Goal: Task Accomplishment & Management: Complete application form

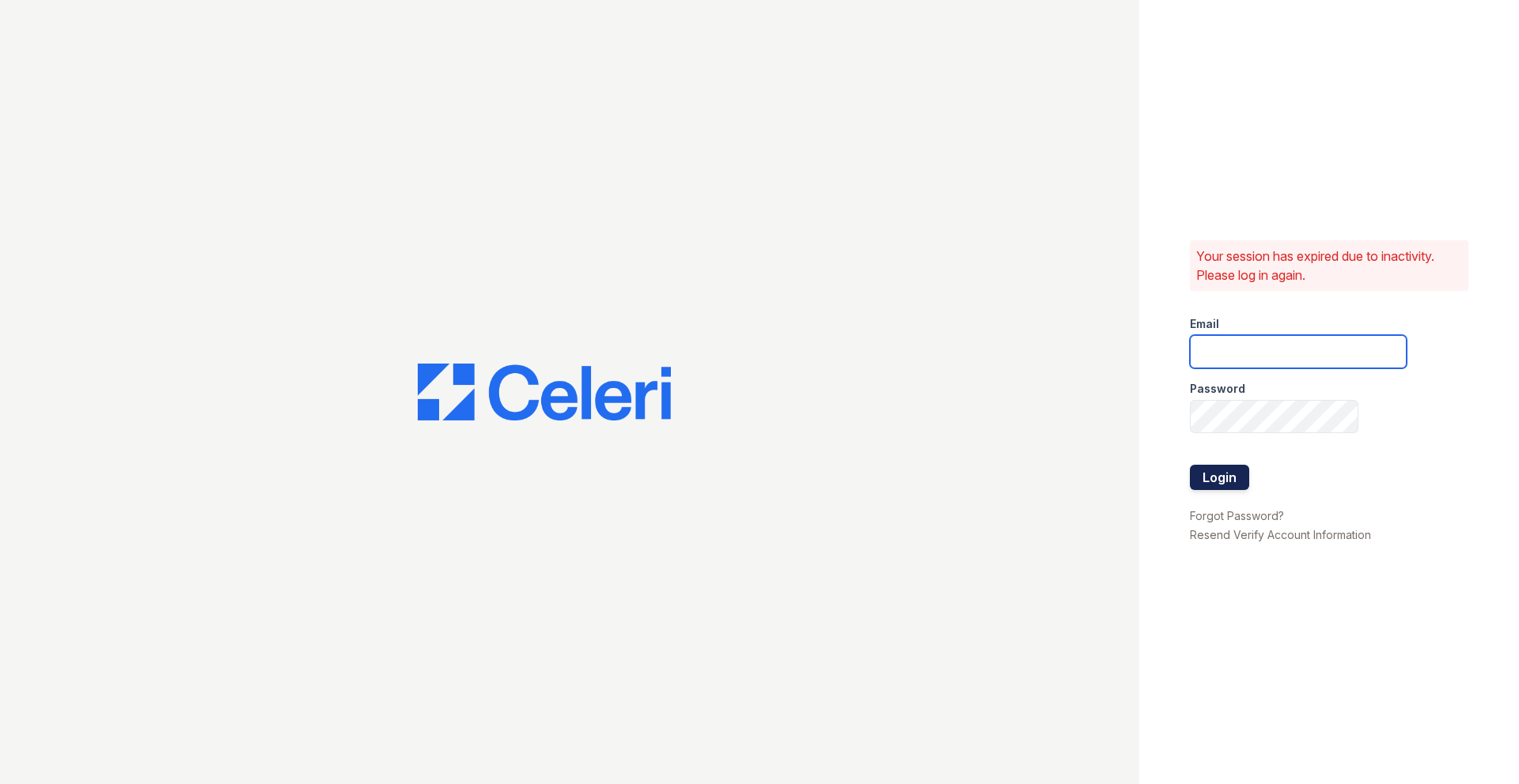
type input "[EMAIL_ADDRESS][DOMAIN_NAME]"
click at [1217, 471] on button "Login" at bounding box center [1220, 477] width 60 height 25
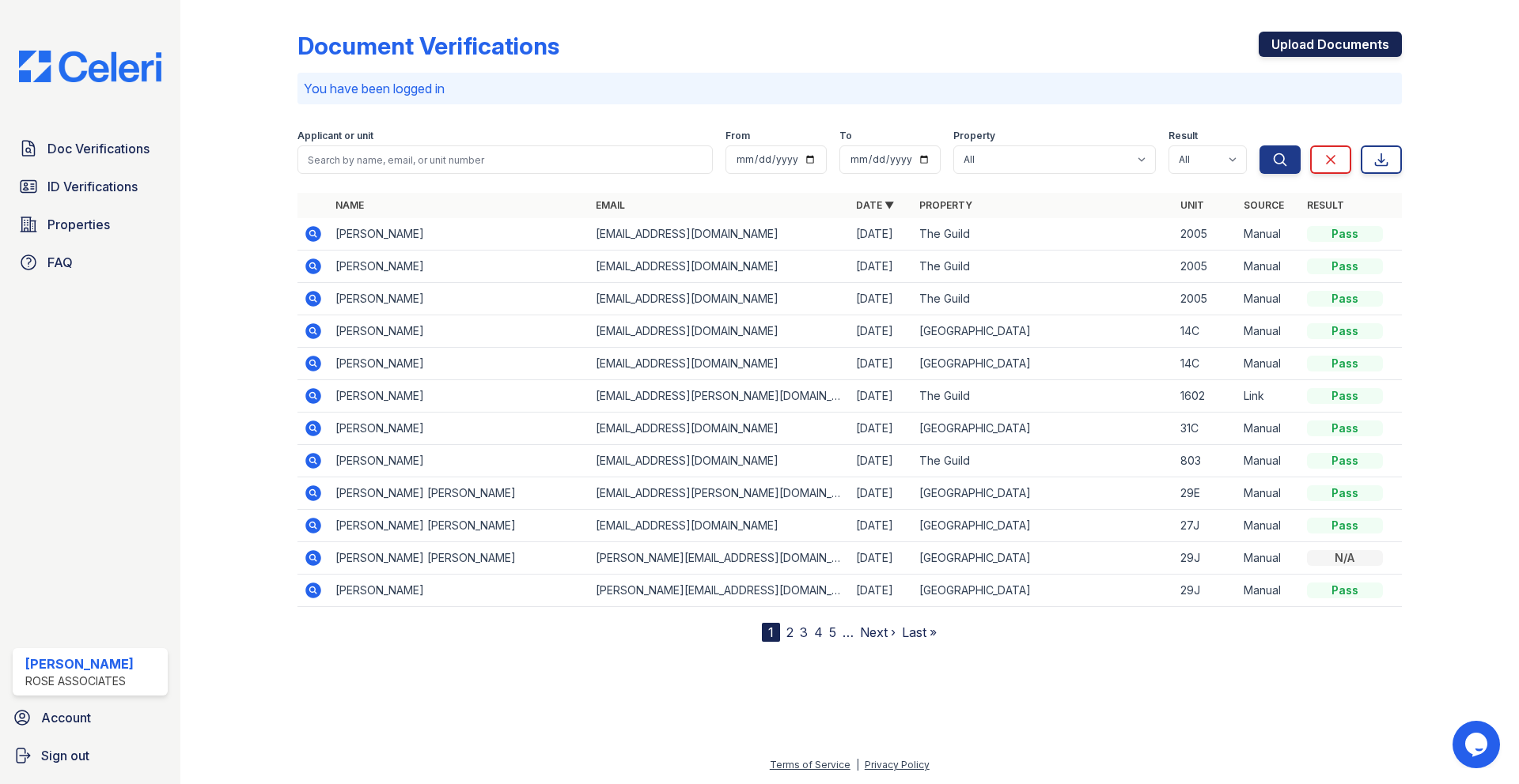
click at [1296, 47] on link "Upload Documents" at bounding box center [1330, 44] width 144 height 25
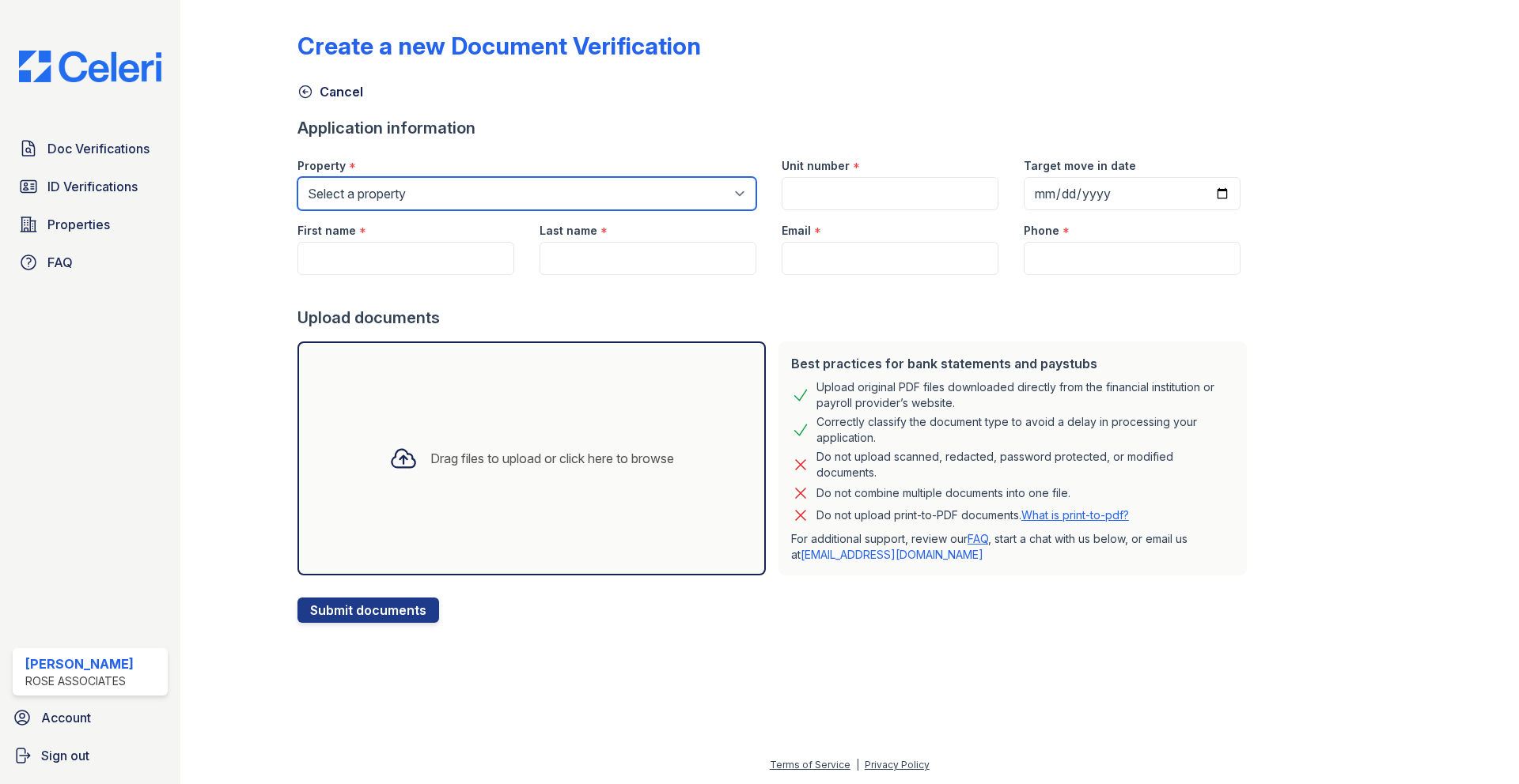
click at [639, 197] on select "Select a property Hanover House The Guild" at bounding box center [526, 193] width 459 height 33
select select "3110"
click at [298, 177] on select "Select a property Hanover House The Guild" at bounding box center [526, 193] width 459 height 33
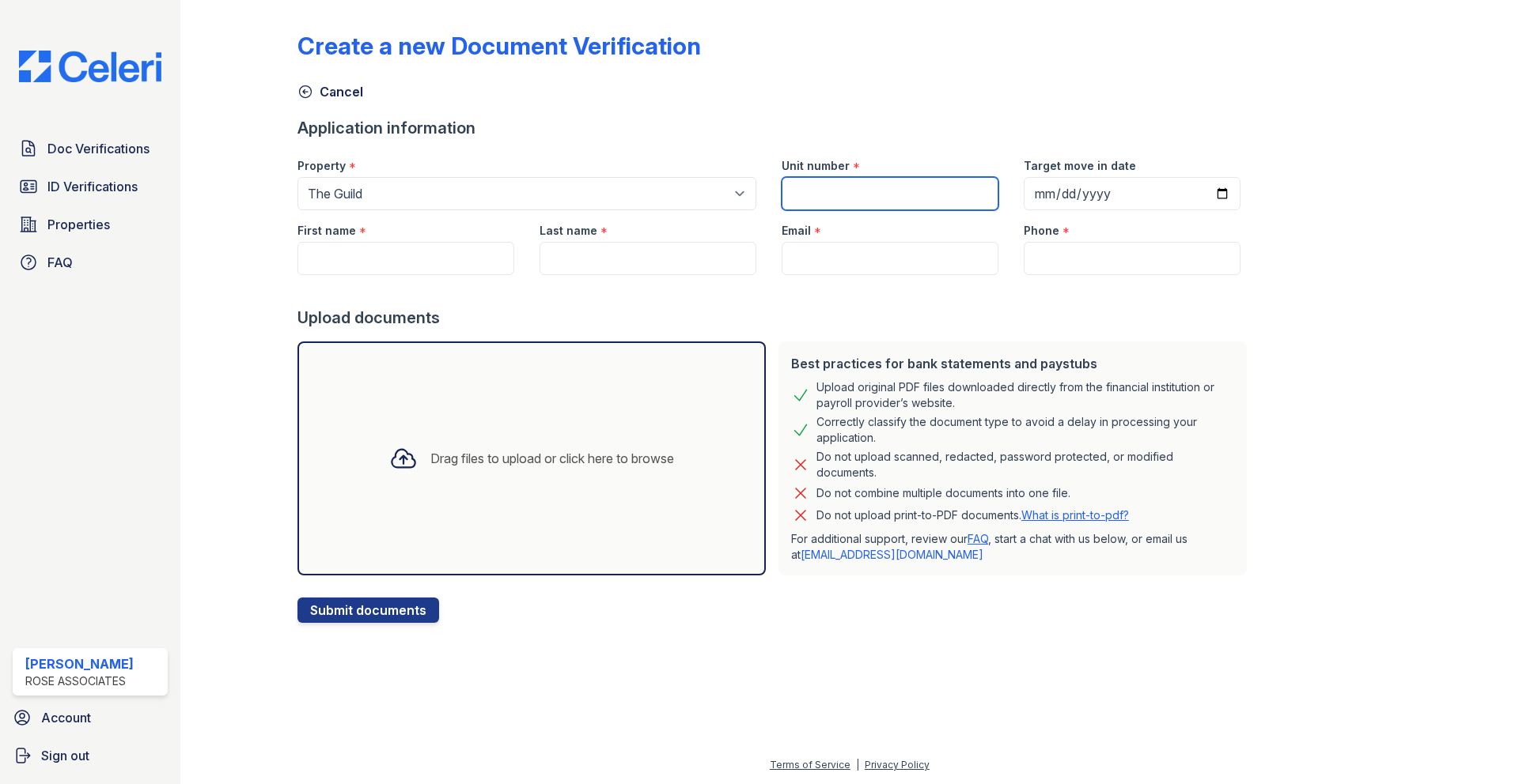
click at [783, 197] on input "Unit number" at bounding box center [889, 193] width 217 height 33
type input "1202"
click at [473, 254] on input "First name" at bounding box center [406, 258] width 217 height 33
paste input "Timothee Jean Michel Raymond Ragot"
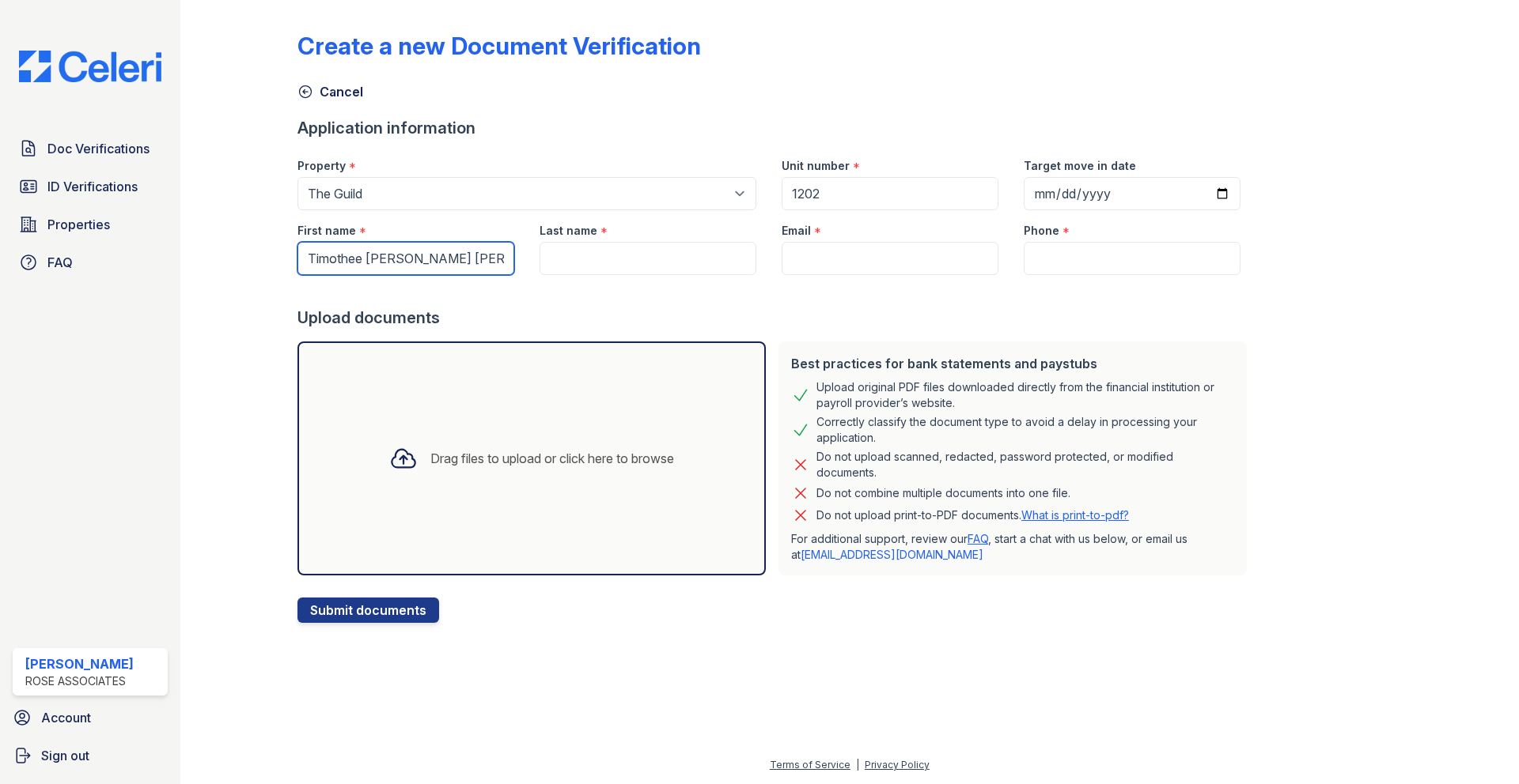
scroll to position [0, 37]
type input "Timothee Jean Michel Raymond Ragot"
click at [601, 264] on input "Last name" at bounding box center [647, 258] width 217 height 33
paste input "Timothee Jean Michel Raymond Ragot"
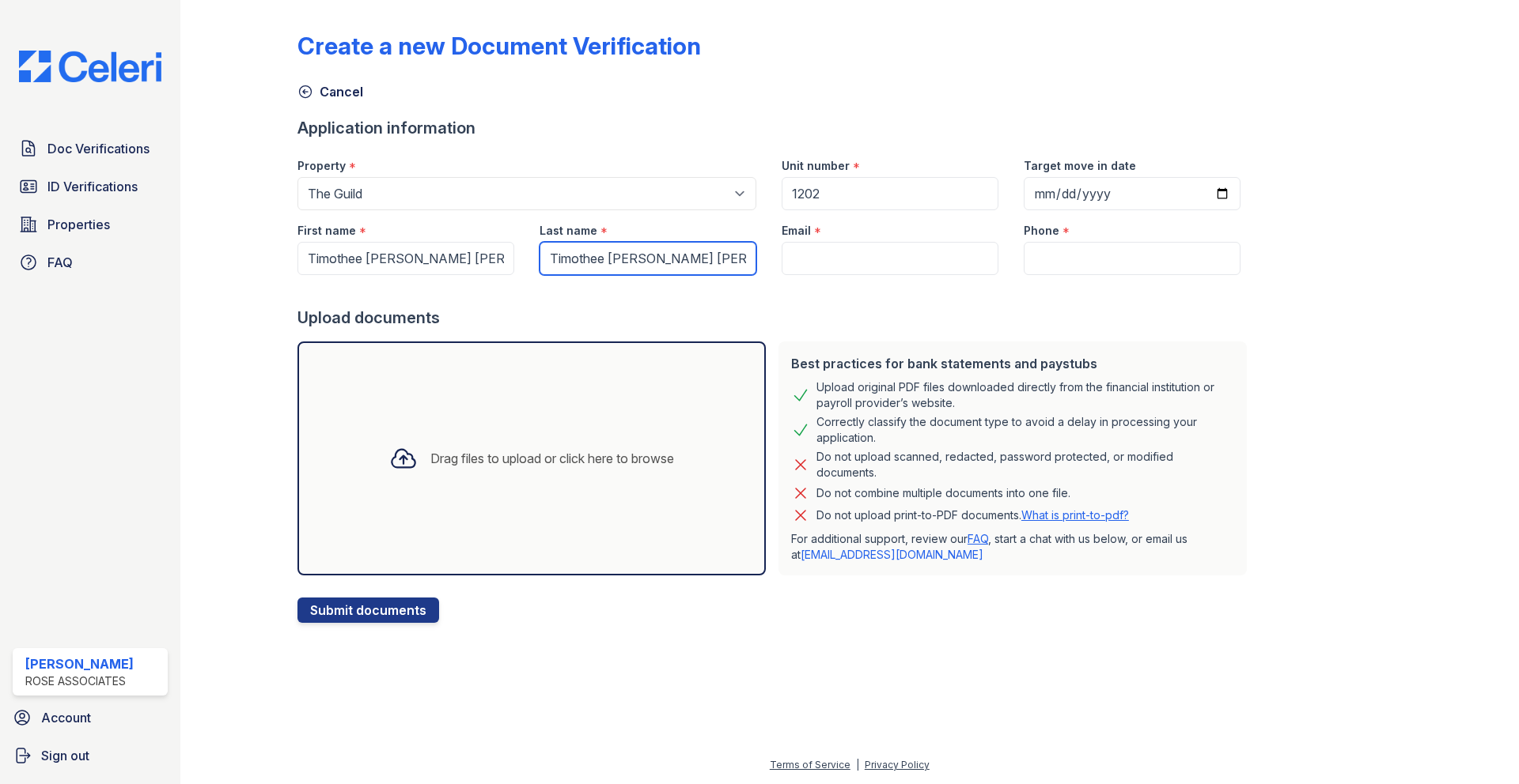
scroll to position [0, 38]
drag, startPoint x: 701, startPoint y: 259, endPoint x: 568, endPoint y: 262, distance: 133.0
click at [568, 262] on input "Timothee Jean Michel Raymond Ragot" at bounding box center [647, 258] width 217 height 33
type input "Ragot"
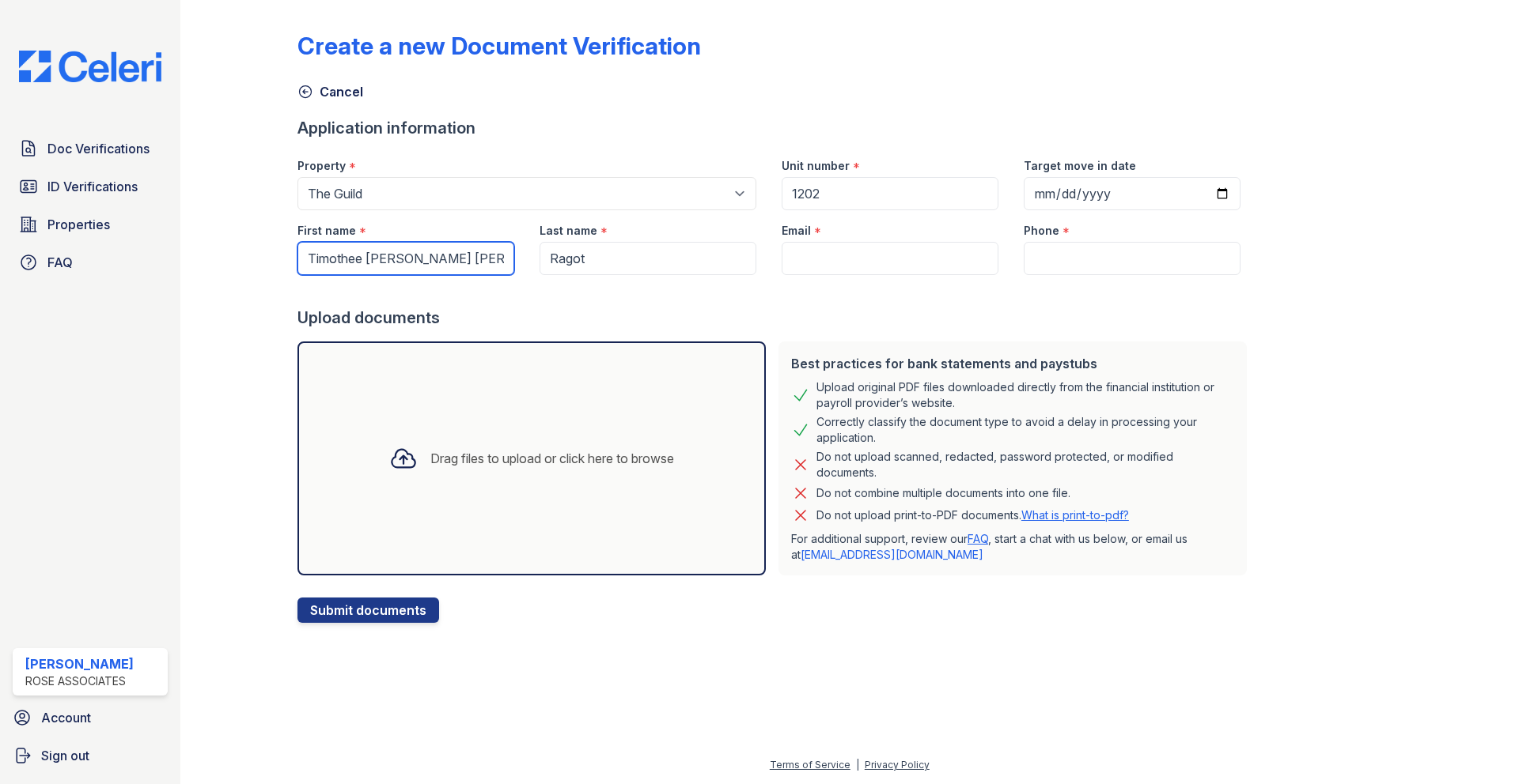
scroll to position [0, 38]
drag, startPoint x: 368, startPoint y: 259, endPoint x: 596, endPoint y: 268, distance: 228.2
click at [596, 267] on div "First name * Timothee Jean Michel Raymond Ragot Last name * Ragot Email * Phone…" at bounding box center [768, 243] width 968 height 64
type input "Timothee"
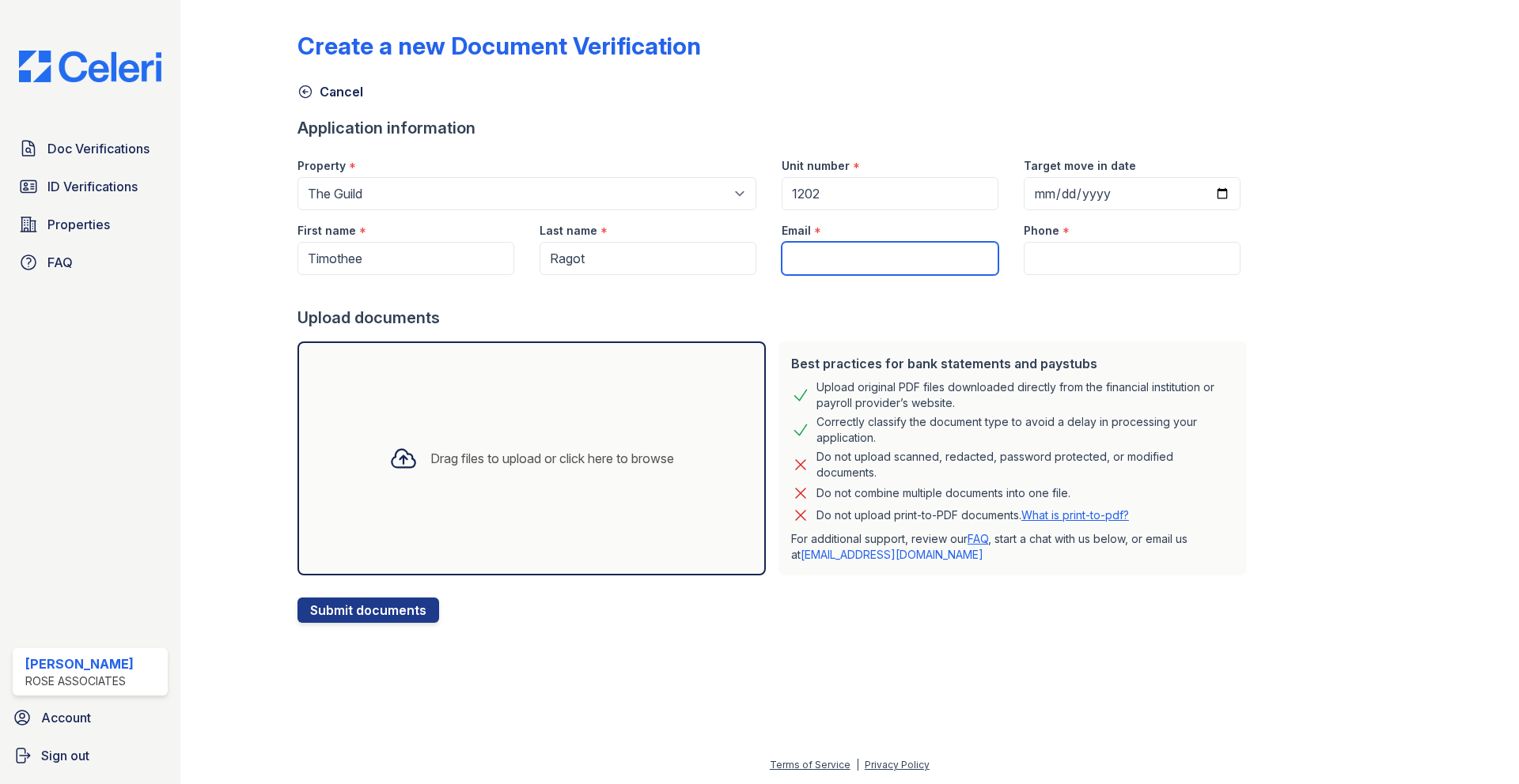
click at [799, 251] on input "Email" at bounding box center [889, 258] width 217 height 33
paste input "ragotimothee@gmail.com"
type input "ragotimothee@gmail.com"
click at [1270, 296] on div "Create a new Document Verification Cancel Application information Property * Se…" at bounding box center [850, 314] width 1105 height 616
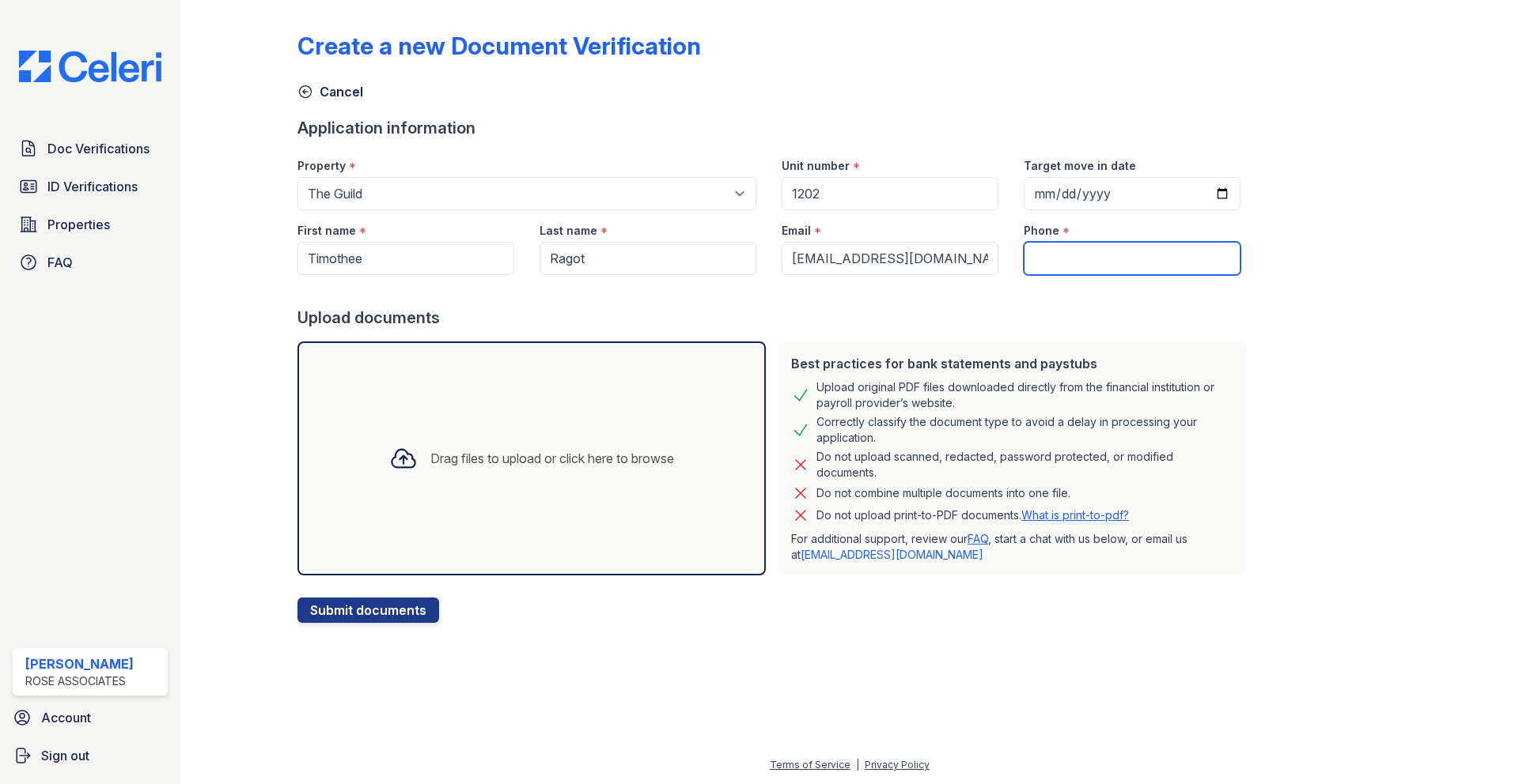
click at [1038, 258] on input "Phone" at bounding box center [1132, 258] width 217 height 33
paste input "9732957040"
type input "9732957040"
click at [1273, 293] on div "Create a new Document Verification Cancel Application information Property * Se…" at bounding box center [850, 314] width 1105 height 616
click at [541, 458] on div "Drag files to upload or click here to browse" at bounding box center [552, 458] width 243 height 19
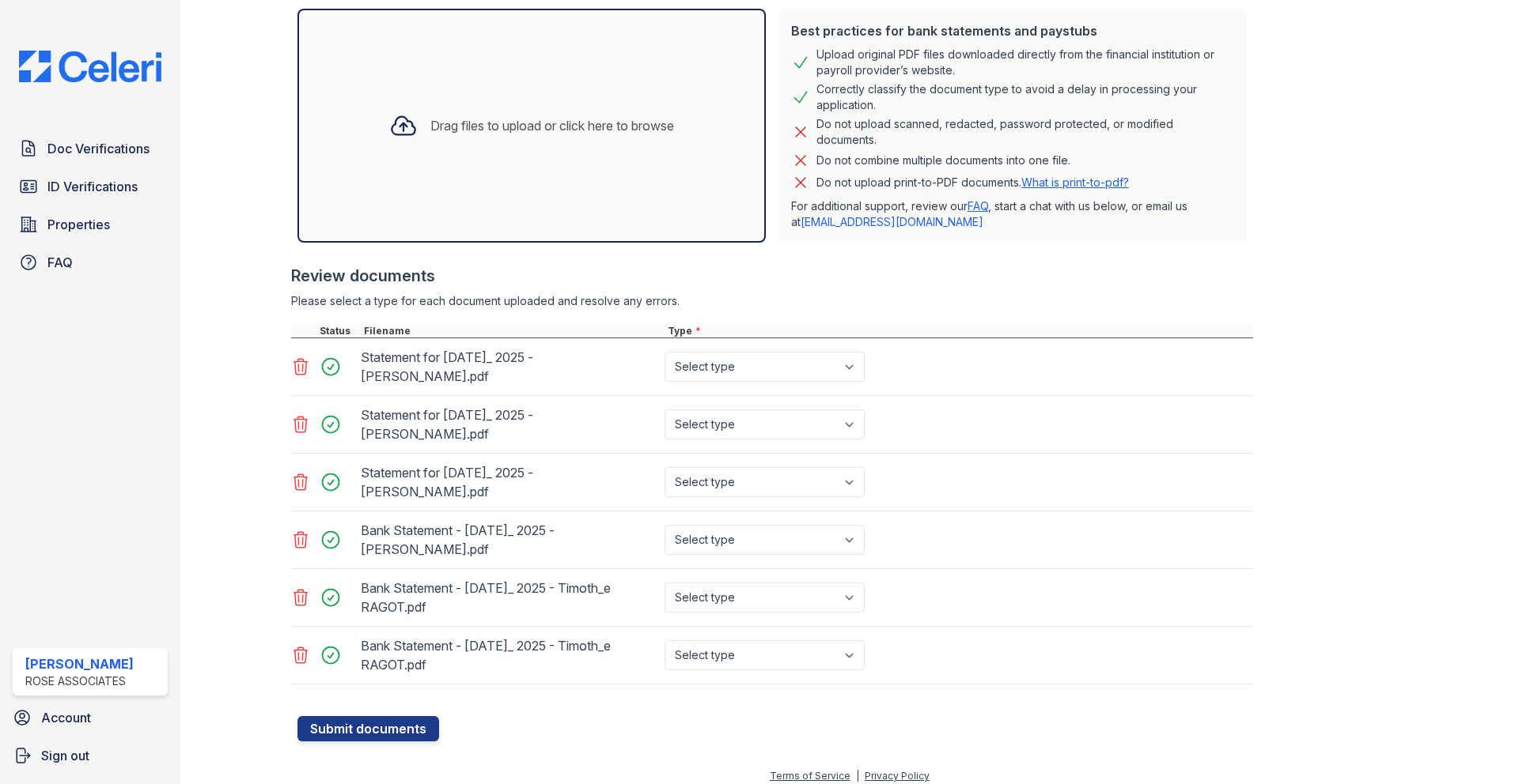
scroll to position [344, 0]
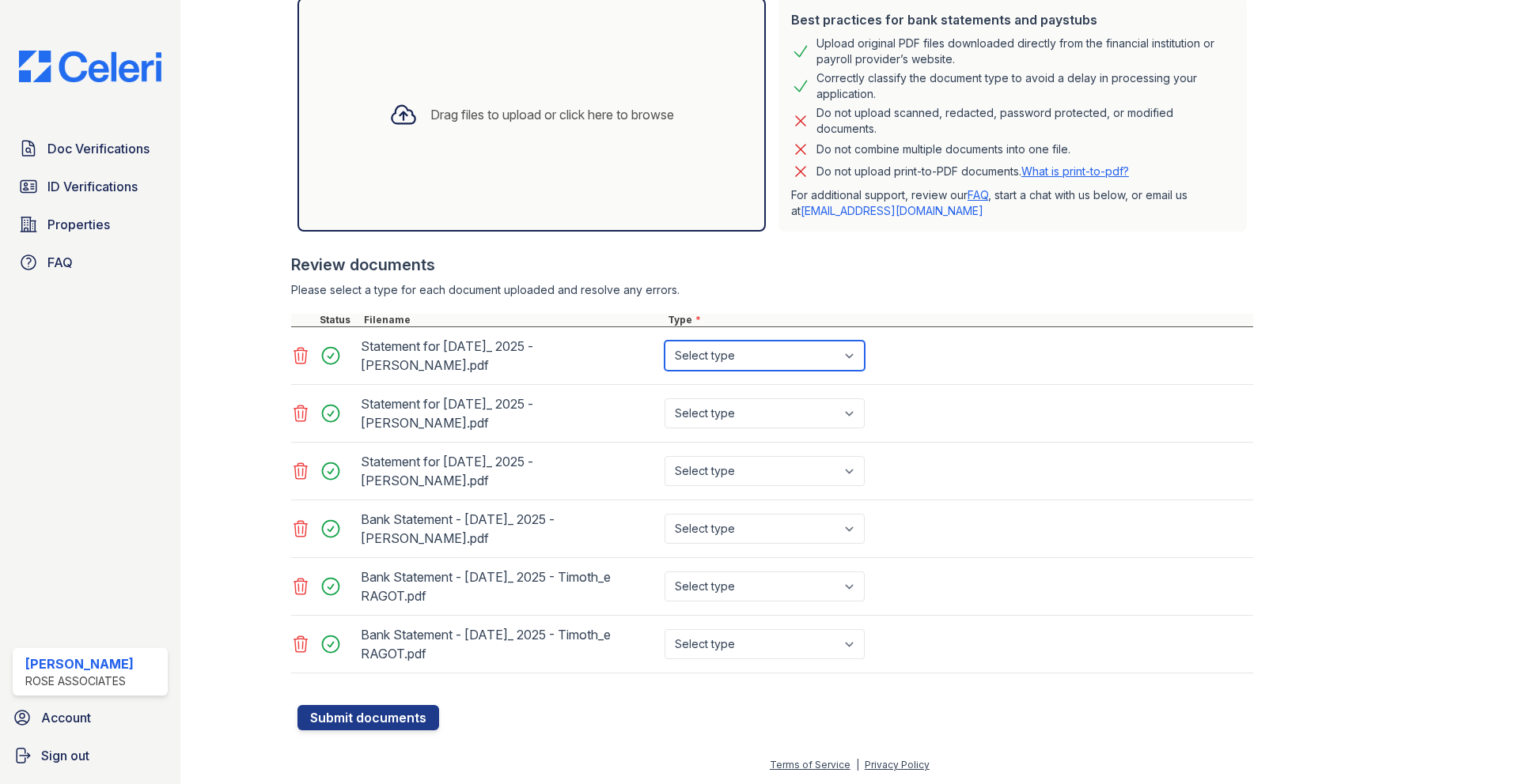
click at [849, 358] on select "Select type Paystub Bank Statement Offer Letter Tax Documents Benefit Award Let…" at bounding box center [764, 355] width 200 height 30
select select "paystub"
click at [664, 341] on select "Select type Paystub Bank Statement Offer Letter Tax Documents Benefit Award Let…" at bounding box center [764, 355] width 200 height 30
click at [854, 411] on select "Select type Paystub Bank Statement Offer Letter Tax Documents Benefit Award Let…" at bounding box center [764, 413] width 200 height 30
select select "paystub"
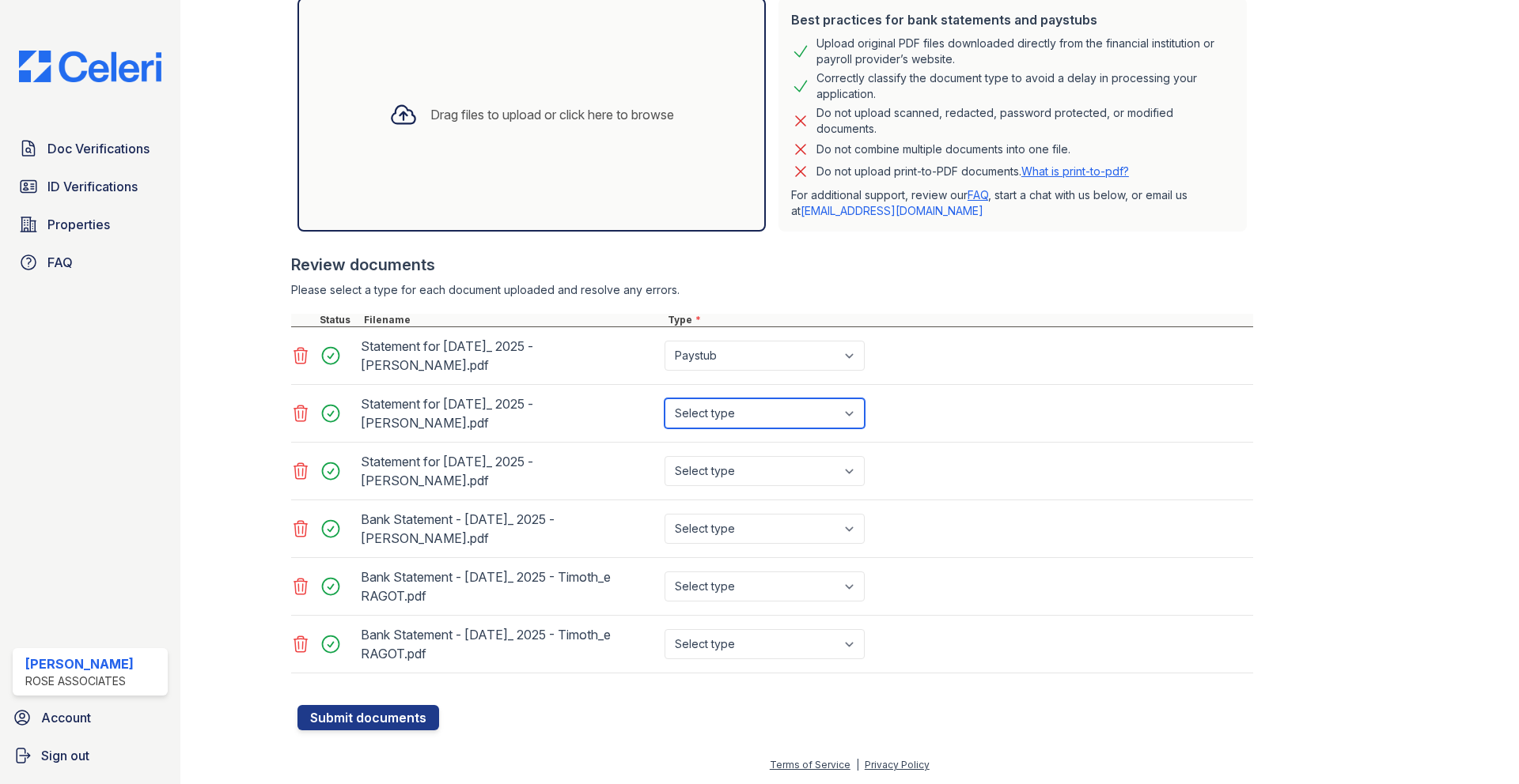
click at [664, 399] on select "Select type Paystub Bank Statement Offer Letter Tax Documents Benefit Award Let…" at bounding box center [764, 413] width 200 height 30
click at [852, 474] on select "Select type Paystub Bank Statement Offer Letter Tax Documents Benefit Award Let…" at bounding box center [764, 471] width 200 height 30
select select "paystub"
click at [664, 456] on select "Select type Paystub Bank Statement Offer Letter Tax Documents Benefit Award Let…" at bounding box center [764, 471] width 200 height 30
click at [851, 530] on select "Select type Paystub Bank Statement Offer Letter Tax Documents Benefit Award Let…" at bounding box center [764, 529] width 200 height 30
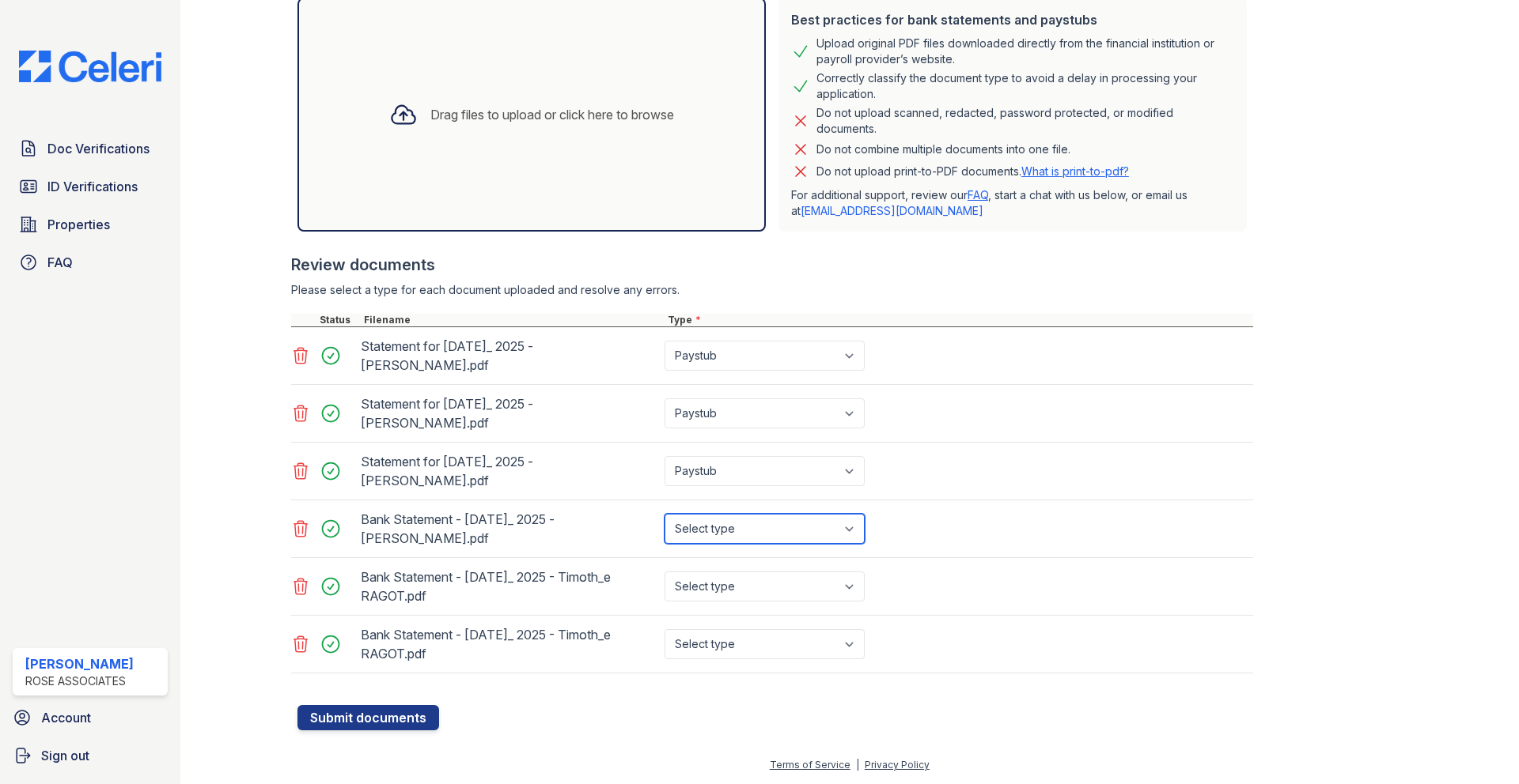
select select "bank_statement"
click at [664, 514] on select "Select type Paystub Bank Statement Offer Letter Tax Documents Benefit Award Let…" at bounding box center [764, 529] width 200 height 30
click at [844, 583] on select "Select type Paystub Bank Statement Offer Letter Tax Documents Benefit Award Let…" at bounding box center [764, 586] width 200 height 30
select select "bank_statement"
click at [664, 571] on select "Select type Paystub Bank Statement Offer Letter Tax Documents Benefit Award Let…" at bounding box center [764, 586] width 200 height 30
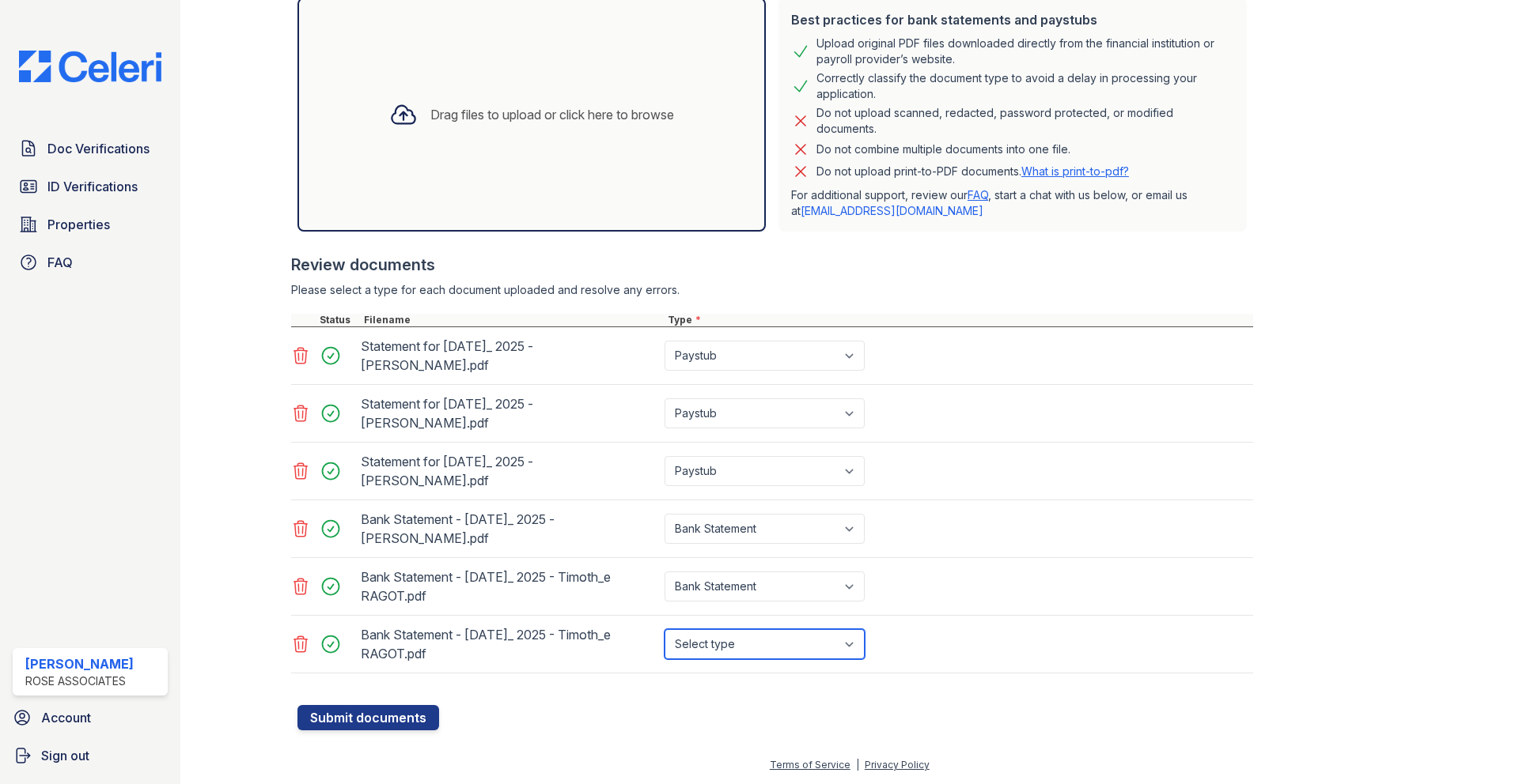
click at [832, 645] on select "Select type Paystub Bank Statement Offer Letter Tax Documents Benefit Award Let…" at bounding box center [764, 644] width 200 height 30
select select "bank_statement"
click at [664, 629] on select "Select type Paystub Bank Statement Offer Letter Tax Documents Benefit Award Let…" at bounding box center [764, 644] width 200 height 30
click at [656, 707] on form "Application information Property * Select a property Hanover House The Guild Un…" at bounding box center [775, 251] width 955 height 957
click at [399, 715] on button "Submit documents" at bounding box center [368, 717] width 142 height 25
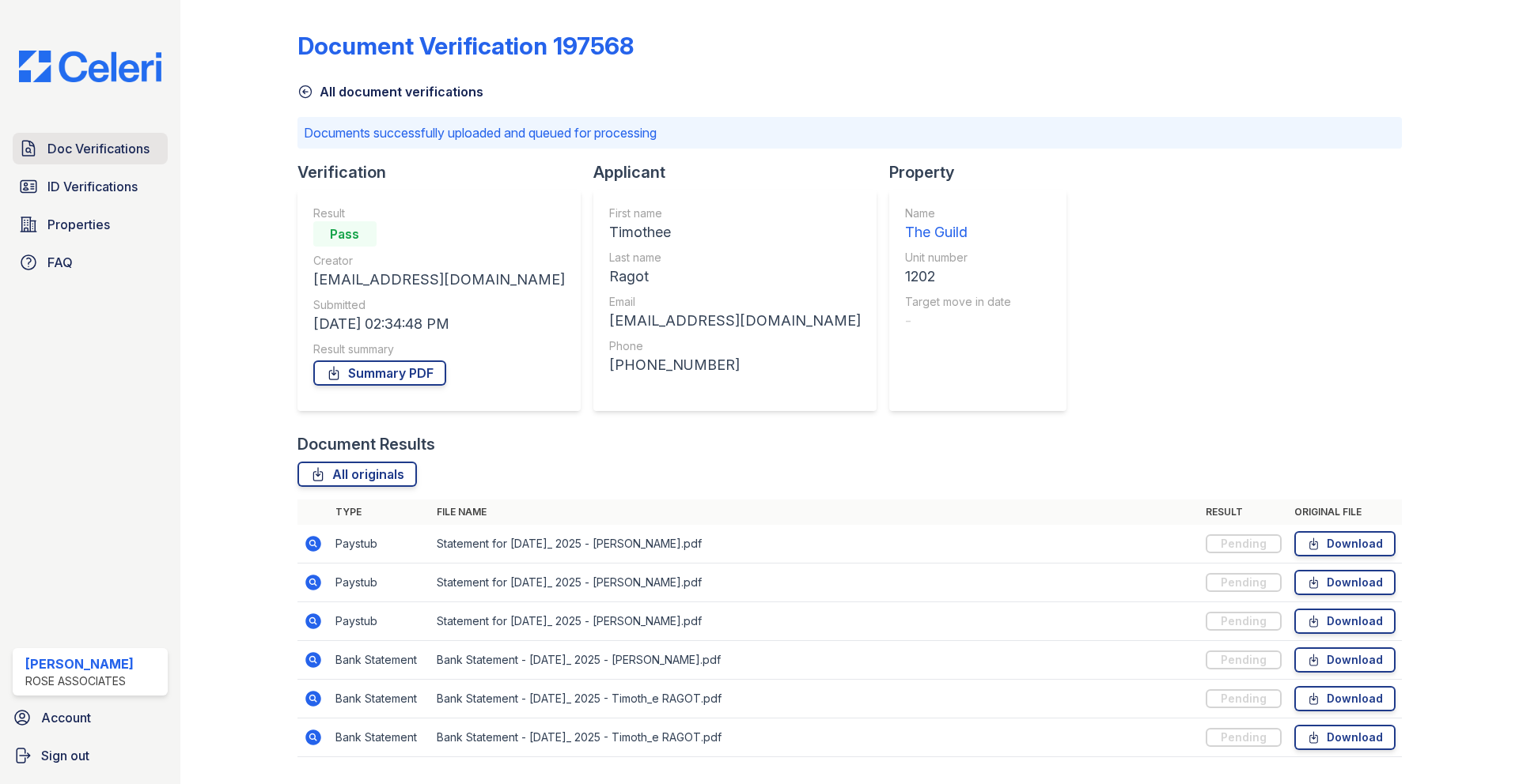
click at [103, 145] on span "Doc Verifications" at bounding box center [98, 149] width 102 height 19
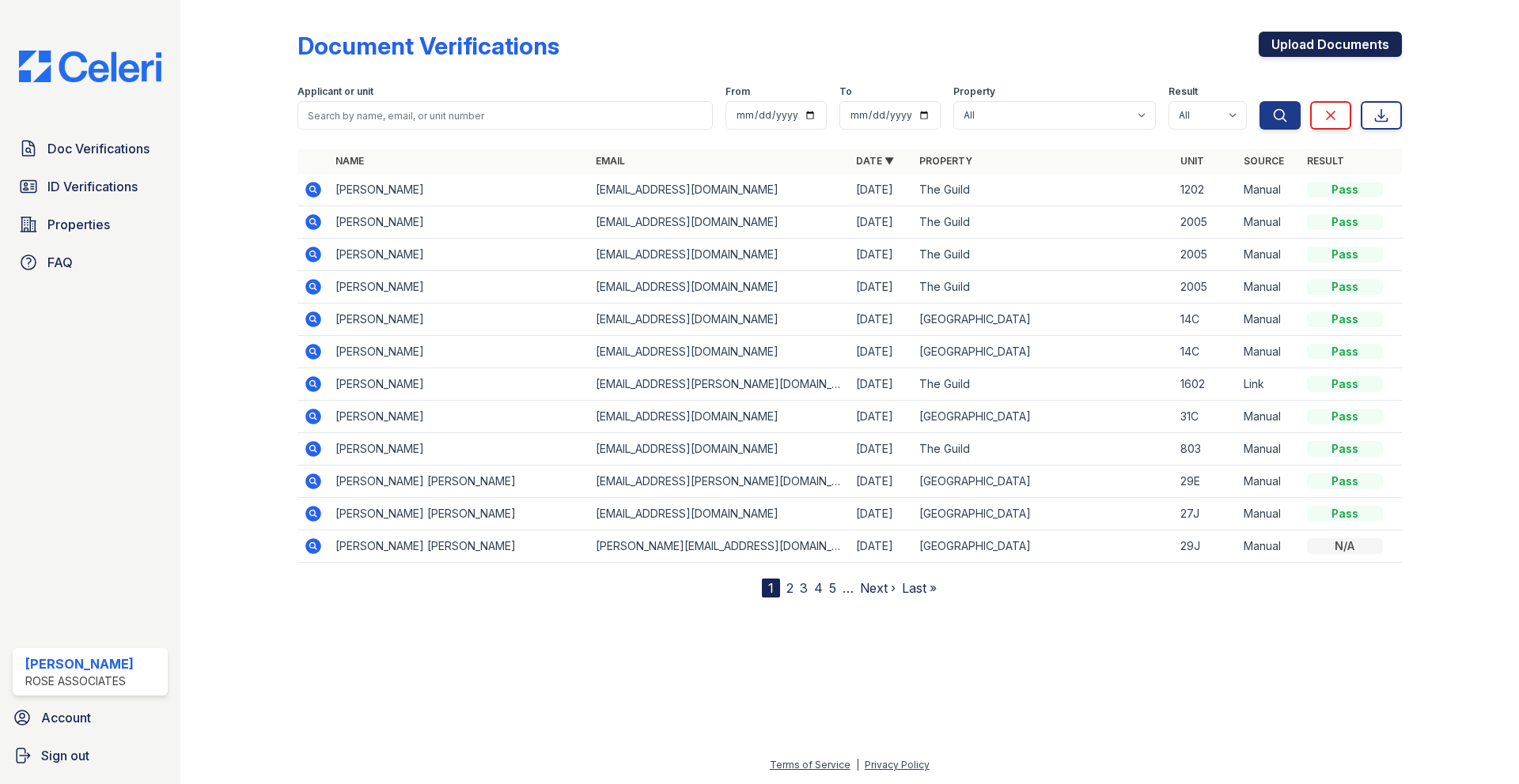
click at [1299, 44] on link "Upload Documents" at bounding box center [1330, 44] width 144 height 25
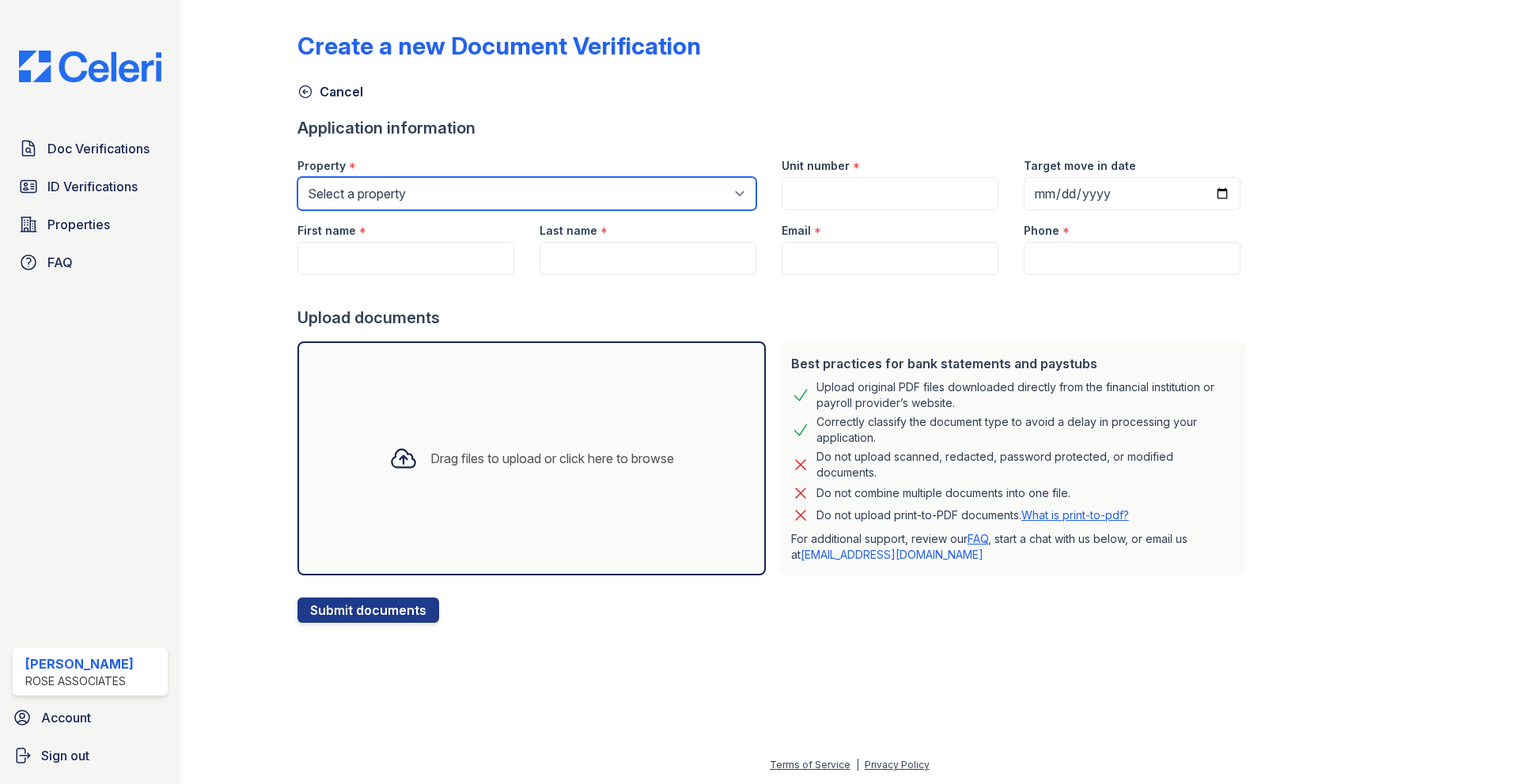
click at [397, 195] on select "Select a property Hanover House The Guild" at bounding box center [526, 193] width 459 height 33
select select "3110"
click at [298, 177] on select "Select a property Hanover House The Guild" at bounding box center [526, 193] width 459 height 33
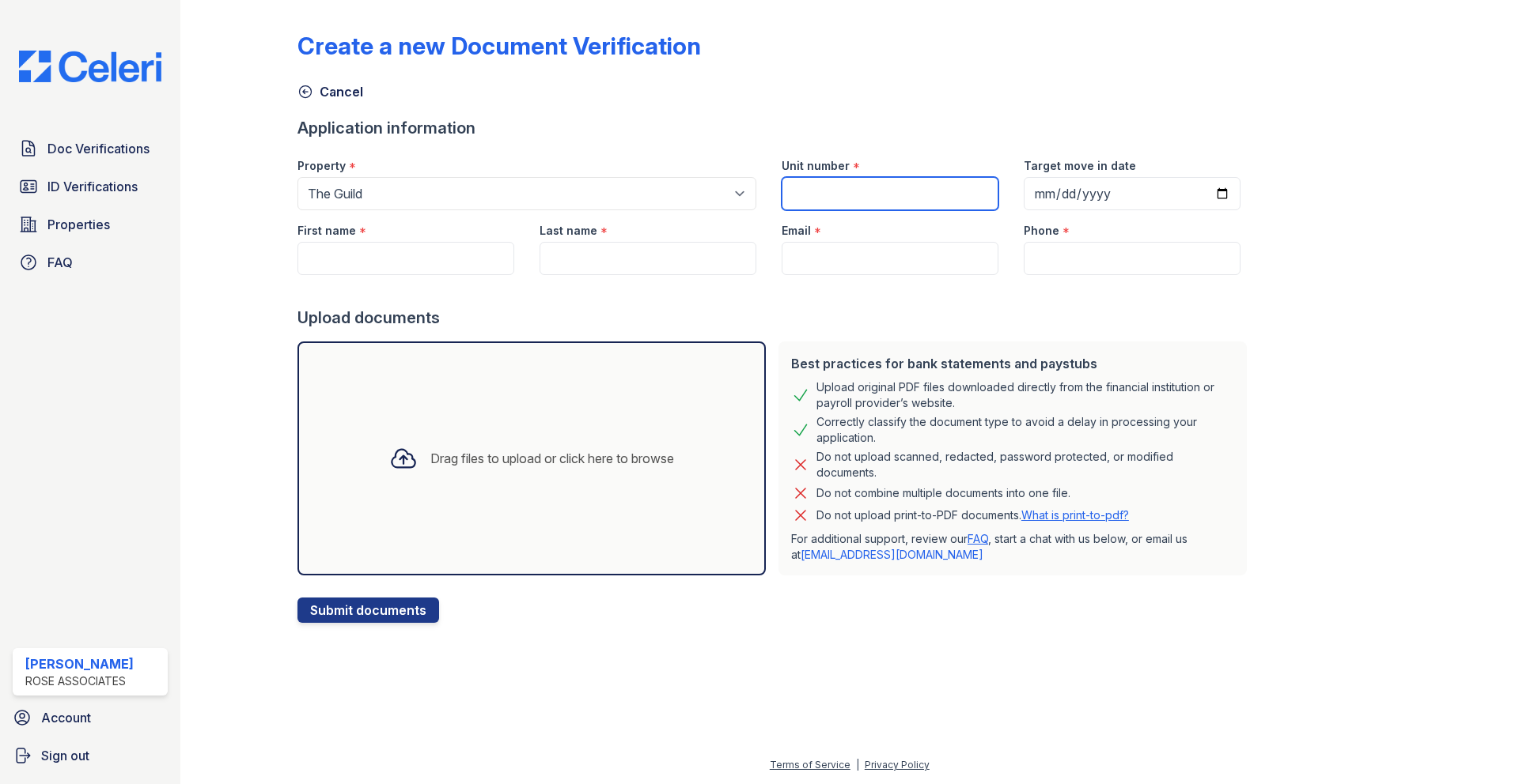
click at [814, 197] on input "Unit number" at bounding box center [889, 193] width 217 height 33
type input "1202"
click at [385, 264] on input "First name" at bounding box center [406, 258] width 217 height 33
type input "Connie"
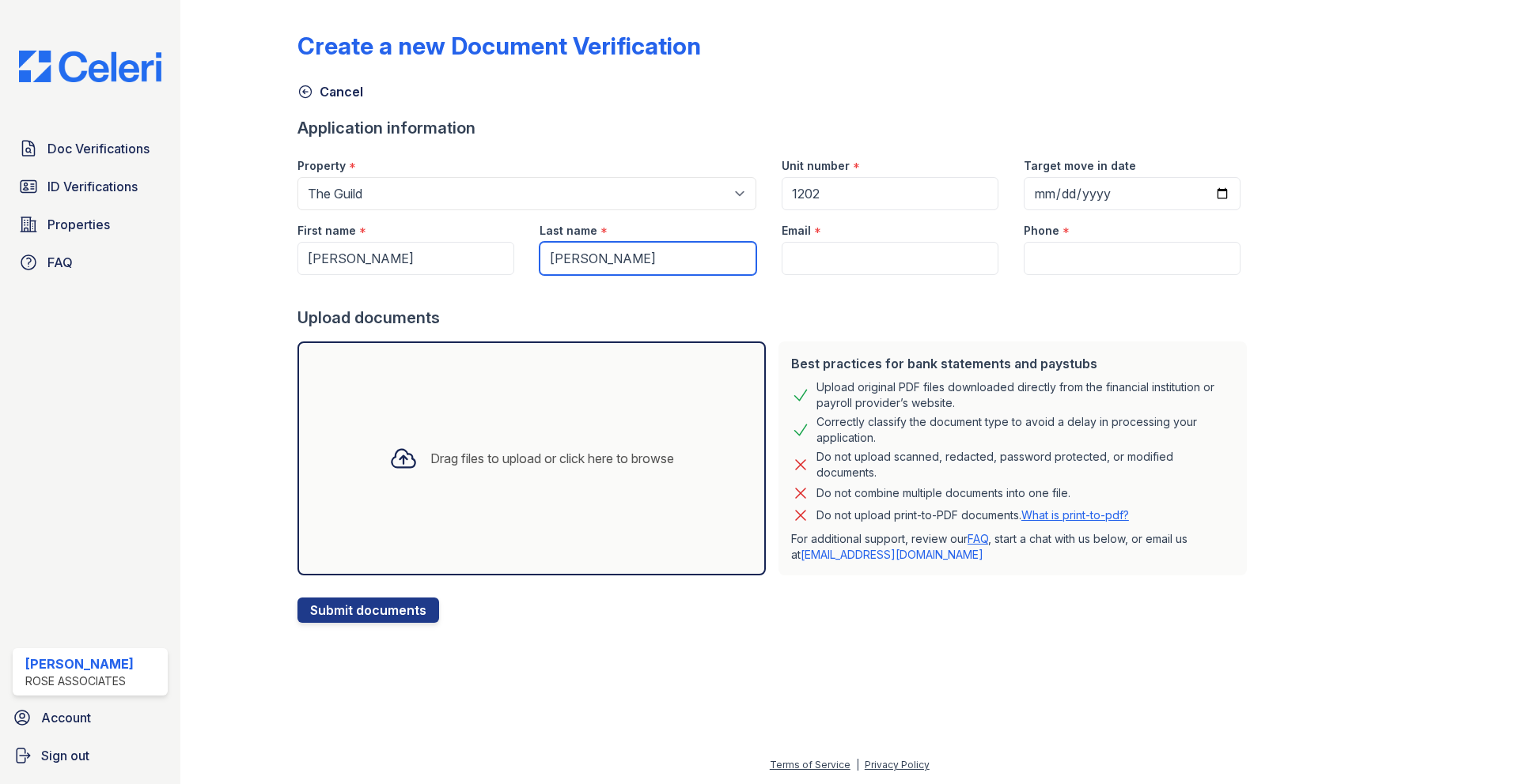
type input "Han"
click at [872, 257] on input "Email" at bounding box center [889, 258] width 217 height 33
click at [904, 259] on input "Email" at bounding box center [889, 258] width 217 height 33
paste input "conniehanpa@gmail.com"
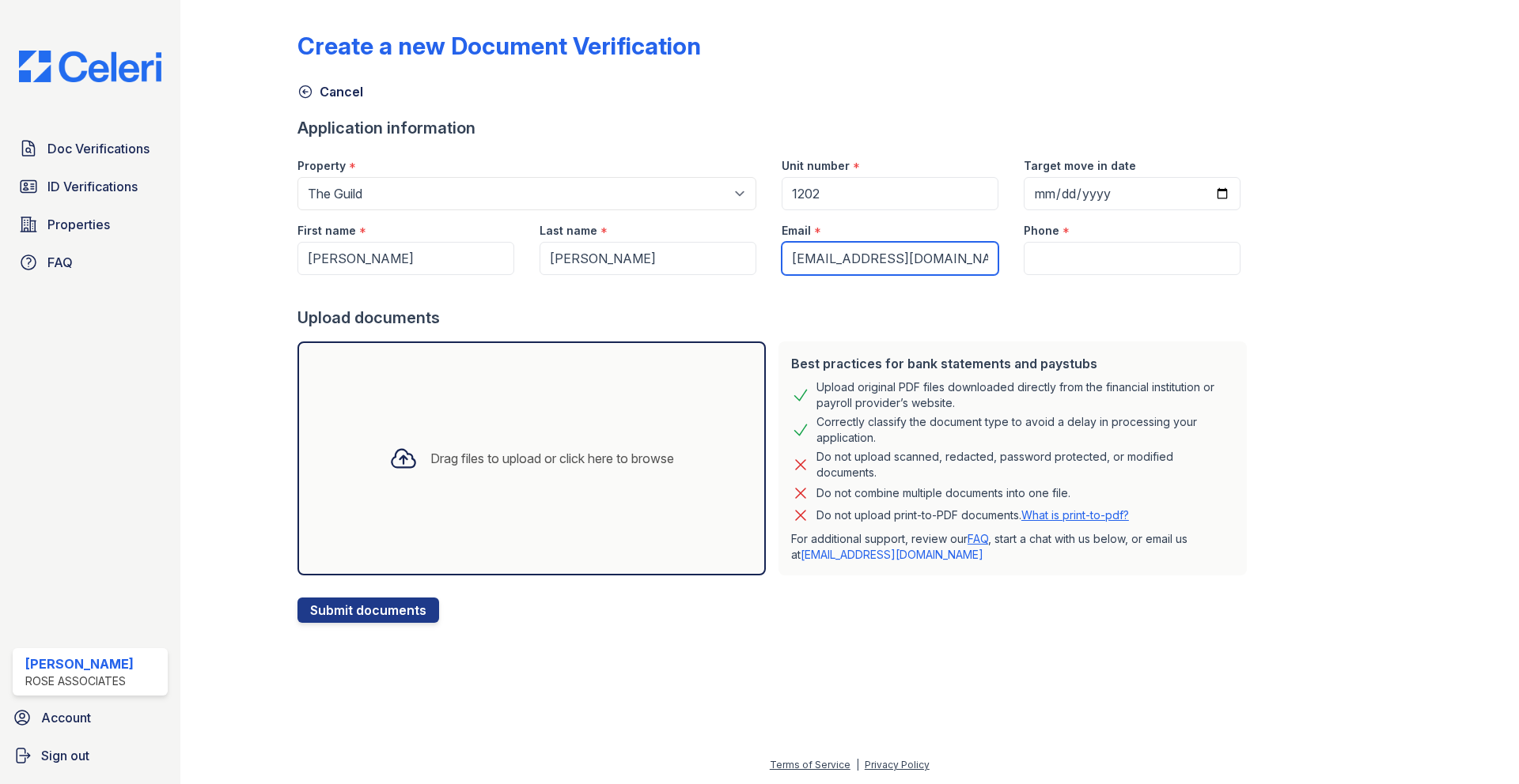
type input "conniehanpa@gmail.com"
click at [953, 84] on div "Cancel" at bounding box center [850, 86] width 1105 height 28
click at [1036, 259] on input "Phone" at bounding box center [1132, 258] width 217 height 33
paste input "9732957040"
type input "9732957040"
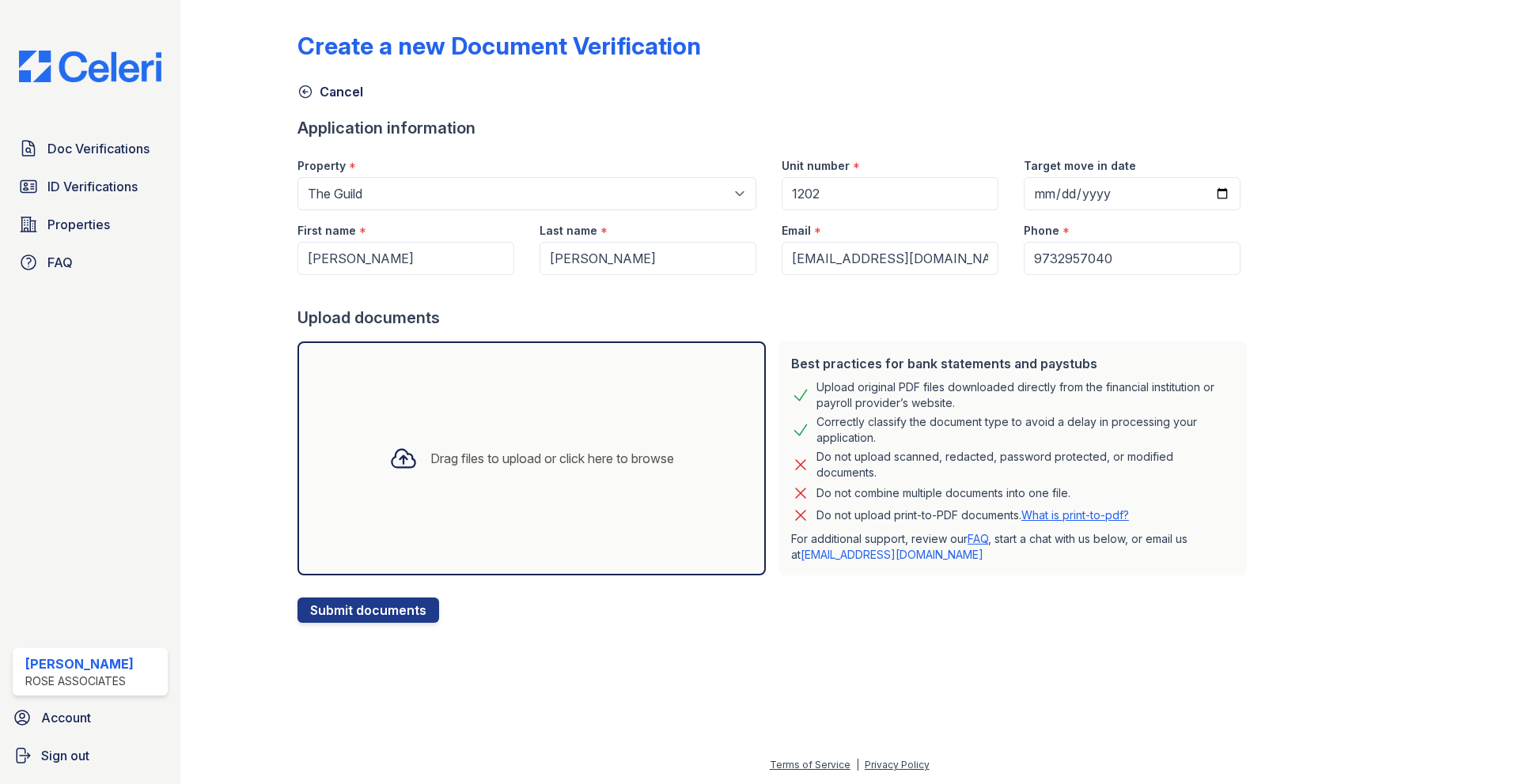
click at [1299, 269] on div "Create a new Document Verification Cancel Application information Property * Se…" at bounding box center [850, 314] width 1105 height 616
click at [584, 458] on div "Drag files to upload or click here to browse" at bounding box center [552, 458] width 243 height 19
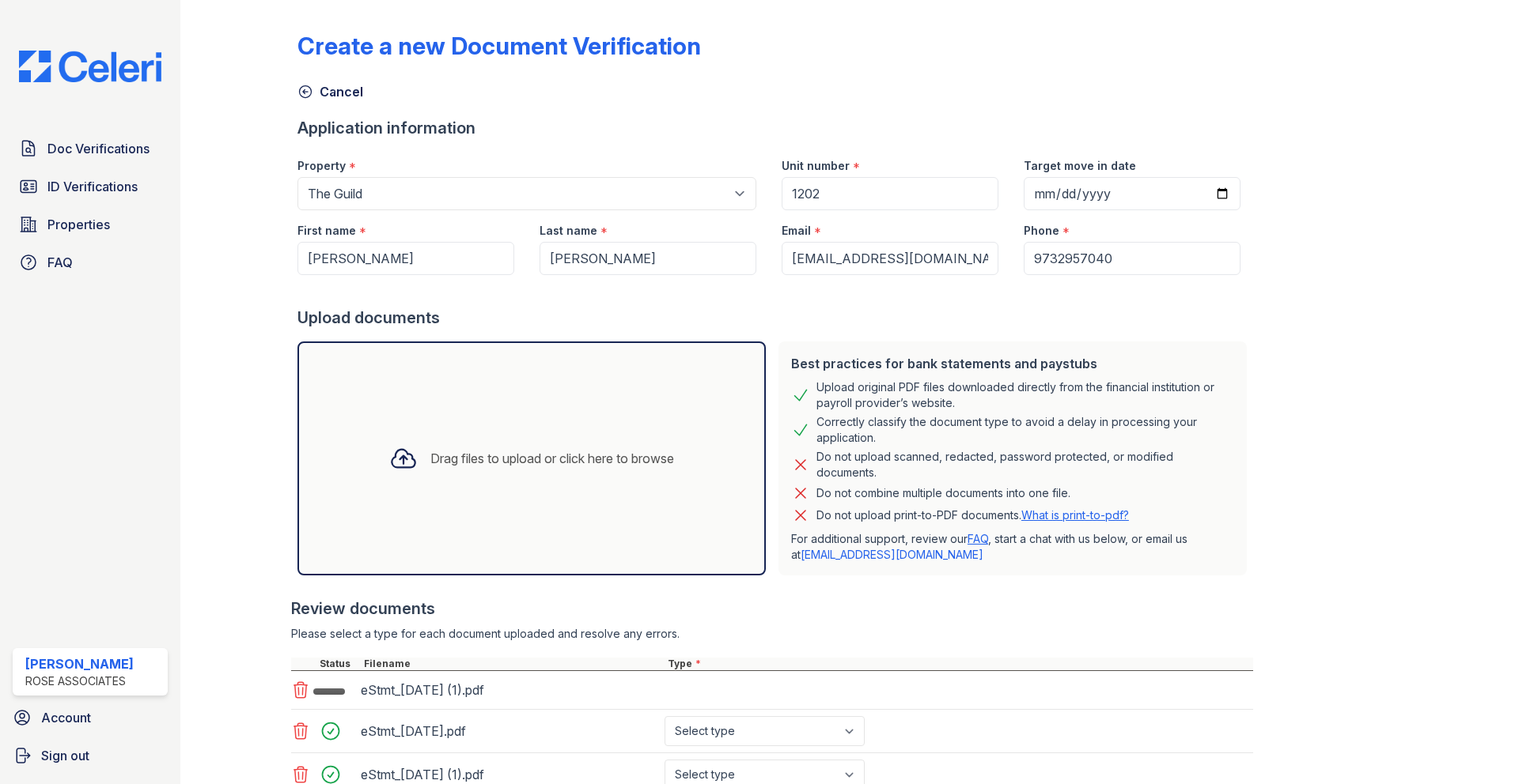
scroll to position [167, 0]
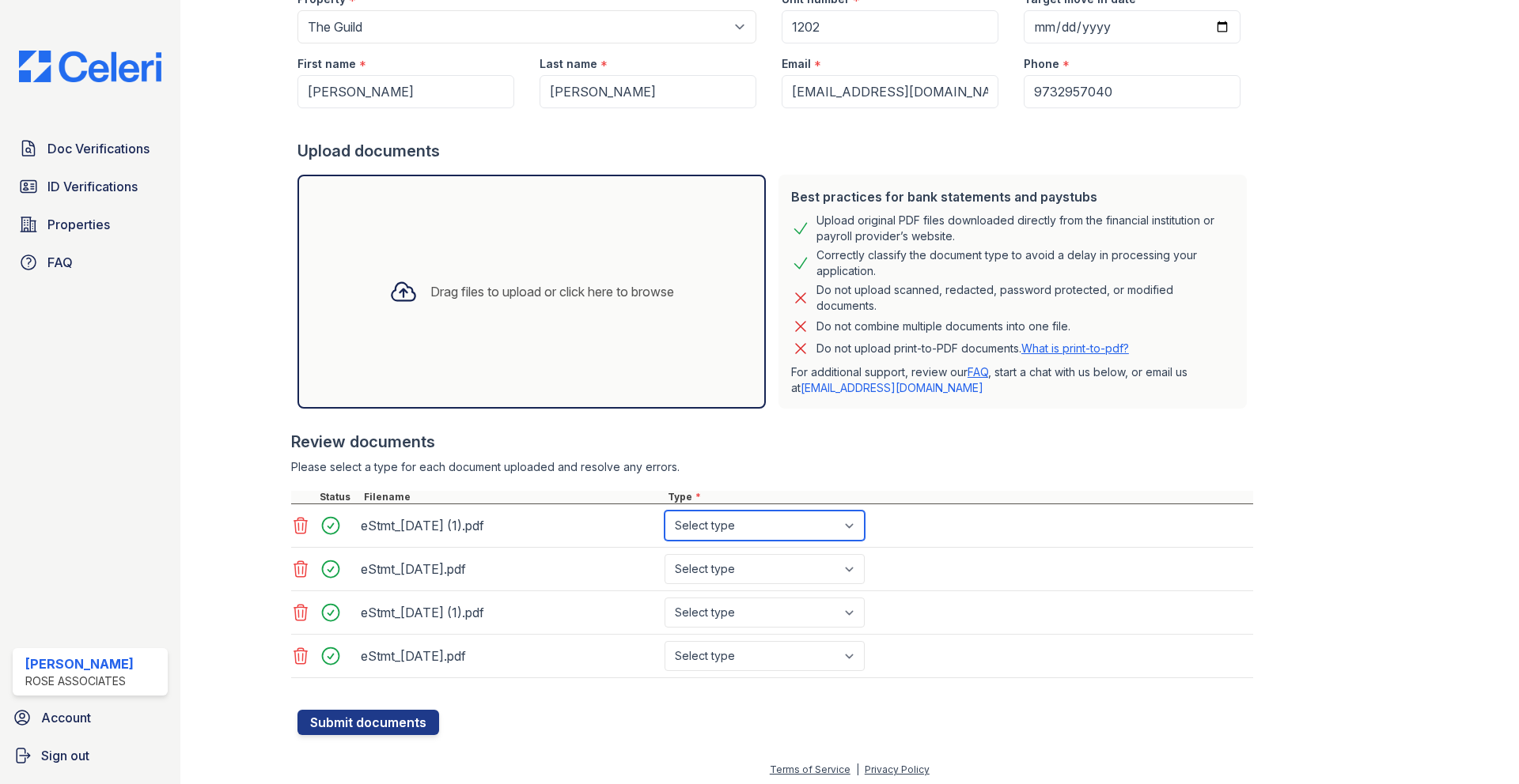
click at [855, 530] on select "Select type Paystub Bank Statement Offer Letter Tax Documents Benefit Award Let…" at bounding box center [764, 525] width 200 height 30
select select "bank_statement"
click at [664, 511] on select "Select type Paystub Bank Statement Offer Letter Tax Documents Benefit Award Let…" at bounding box center [764, 525] width 200 height 30
click at [845, 566] on select "Select type Paystub Bank Statement Offer Letter Tax Documents Benefit Award Let…" at bounding box center [764, 569] width 200 height 30
select select "bank_statement"
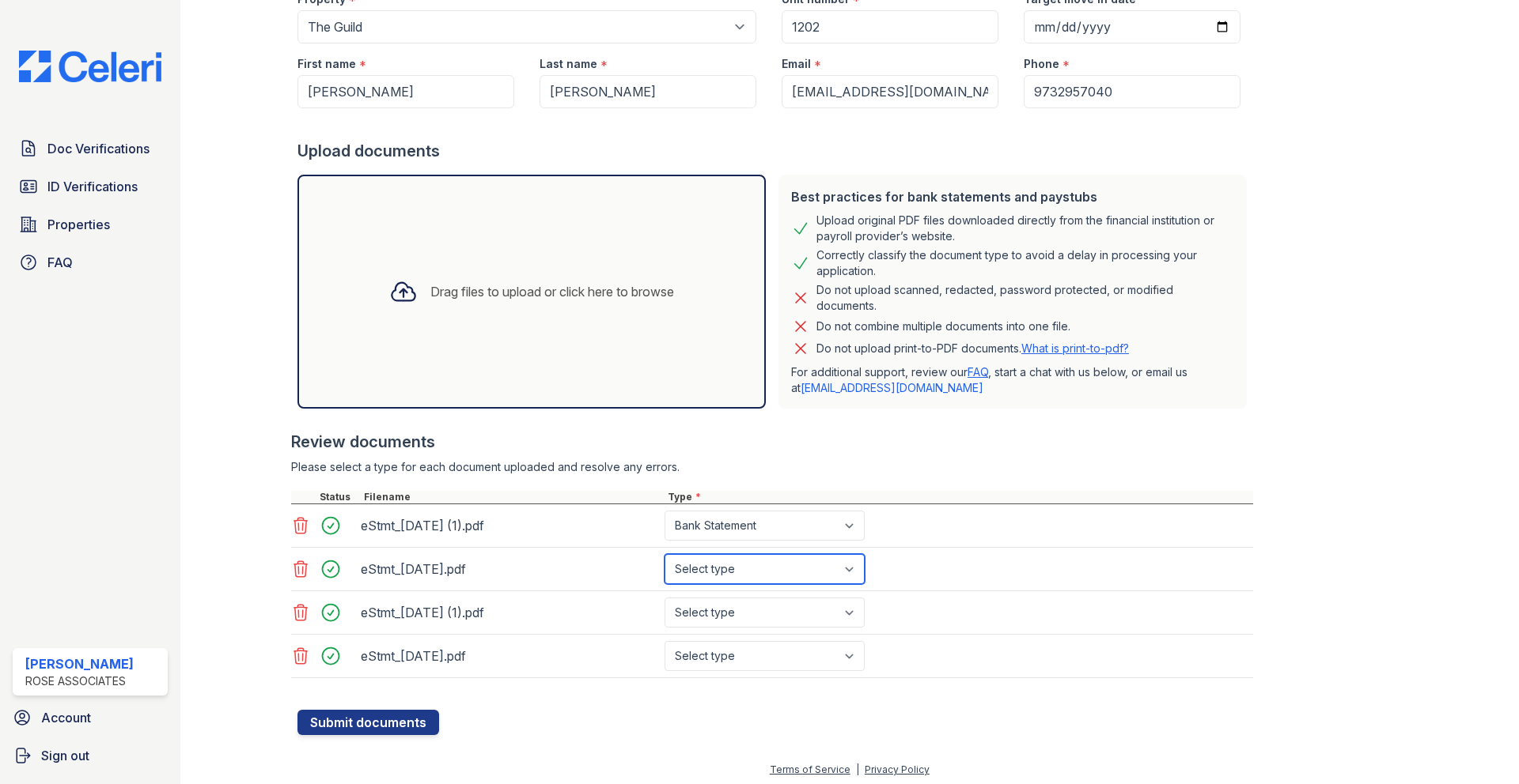
click at [664, 554] on select "Select type Paystub Bank Statement Offer Letter Tax Documents Benefit Award Let…" at bounding box center [764, 569] width 200 height 30
click at [844, 614] on select "Select type Paystub Bank Statement Offer Letter Tax Documents Benefit Award Let…" at bounding box center [764, 612] width 200 height 30
select select "bank_statement"
click at [664, 598] on select "Select type Paystub Bank Statement Offer Letter Tax Documents Benefit Award Let…" at bounding box center [764, 612] width 200 height 30
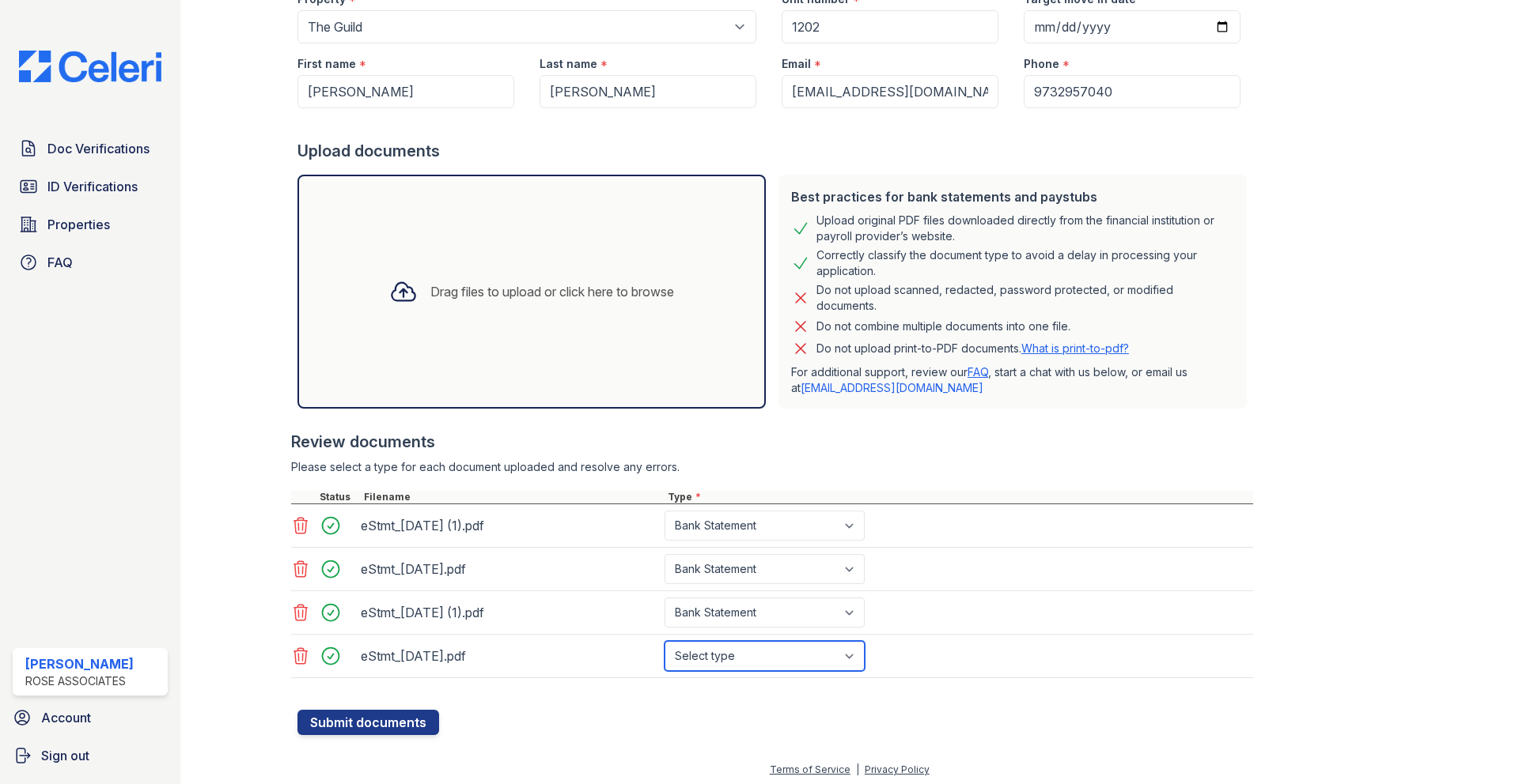
click at [848, 651] on select "Select type Paystub Bank Statement Offer Letter Tax Documents Benefit Award Let…" at bounding box center [764, 656] width 200 height 30
select select "bank_statement"
click at [664, 641] on select "Select type Paystub Bank Statement Offer Letter Tax Documents Benefit Award Let…" at bounding box center [764, 656] width 200 height 30
click at [1000, 698] on div at bounding box center [775, 702] width 955 height 16
click at [393, 719] on button "Submit documents" at bounding box center [368, 722] width 142 height 25
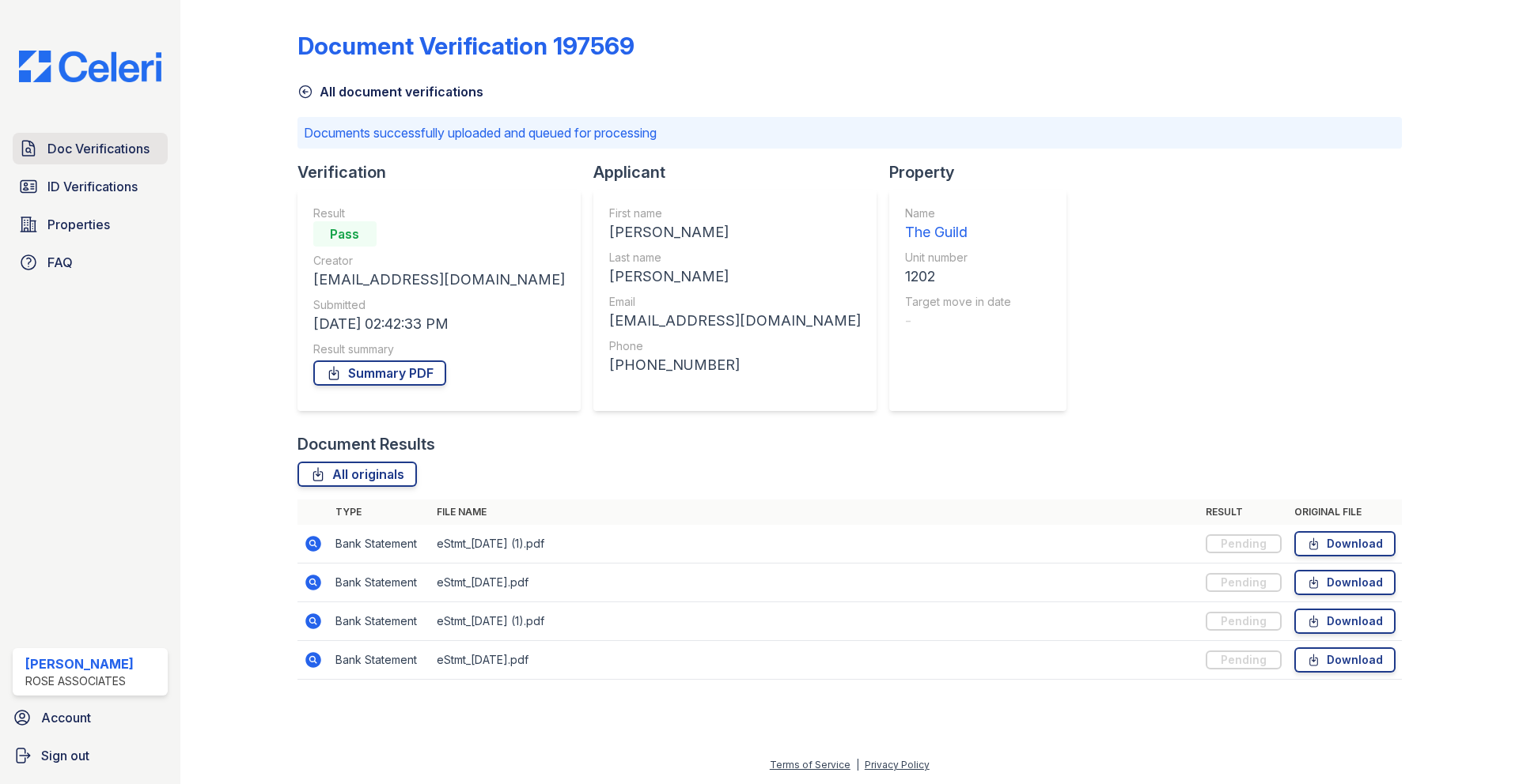
click at [111, 153] on span "Doc Verifications" at bounding box center [98, 149] width 102 height 19
